Goal: Task Accomplishment & Management: Manage account settings

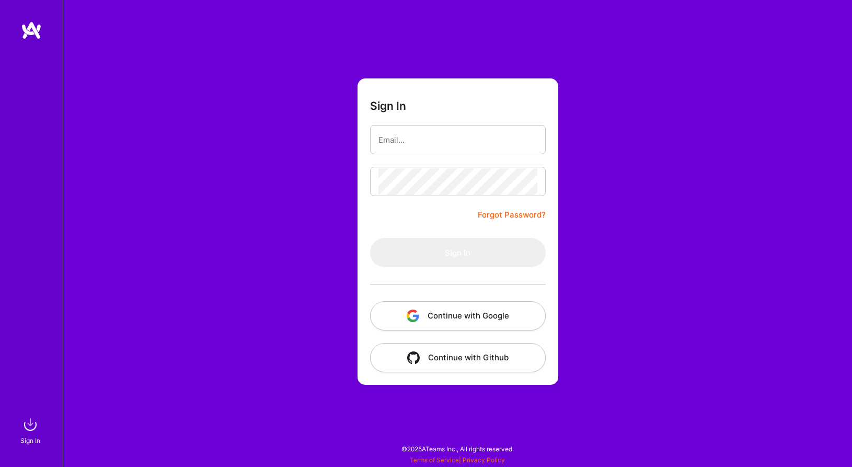
click at [411, 125] on div at bounding box center [458, 139] width 176 height 29
click at [409, 132] on input "email" at bounding box center [457, 139] width 159 height 27
type input "[EMAIL_ADDRESS][PERSON_NAME][DOMAIN_NAME]"
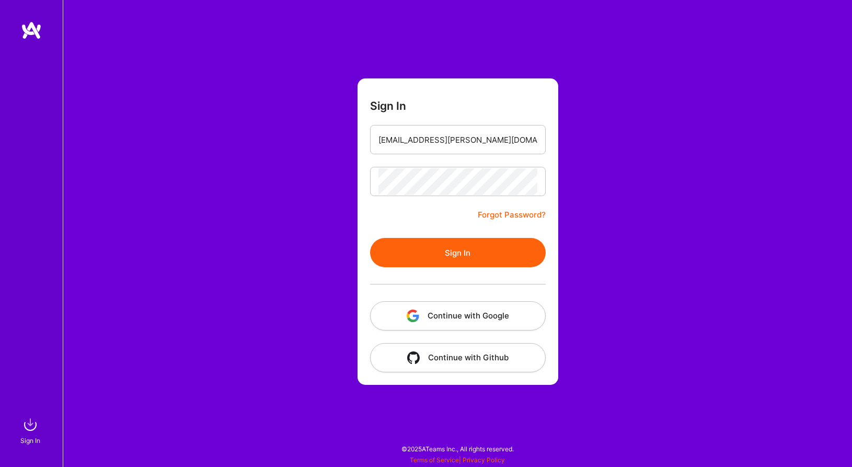
click at [436, 275] on div at bounding box center [458, 284] width 176 height 34
click at [460, 247] on button "Sign In" at bounding box center [458, 252] width 176 height 29
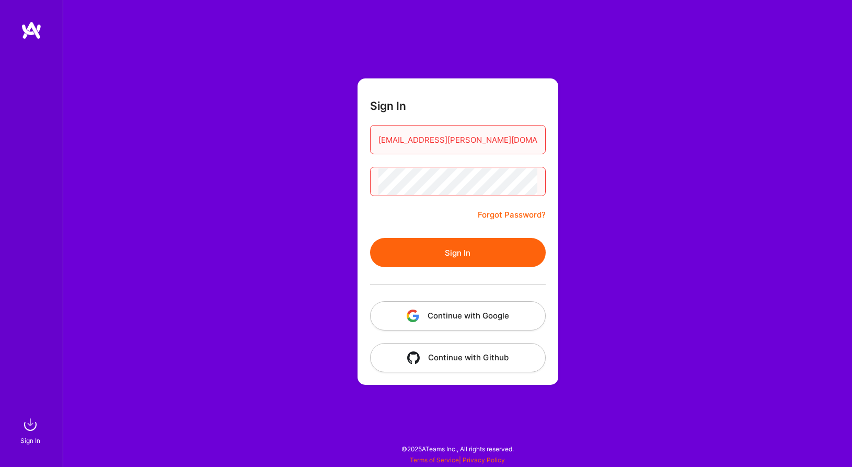
click at [493, 200] on form "Sign In [EMAIL_ADDRESS][PERSON_NAME][DOMAIN_NAME] Forgot Password? Sign In Cont…" at bounding box center [457, 231] width 201 height 306
click at [468, 246] on button "Sign In" at bounding box center [458, 252] width 176 height 29
click at [460, 256] on button "Sign In" at bounding box center [458, 252] width 176 height 29
click at [466, 195] on div at bounding box center [458, 181] width 176 height 29
